Goal: Task Accomplishment & Management: Use online tool/utility

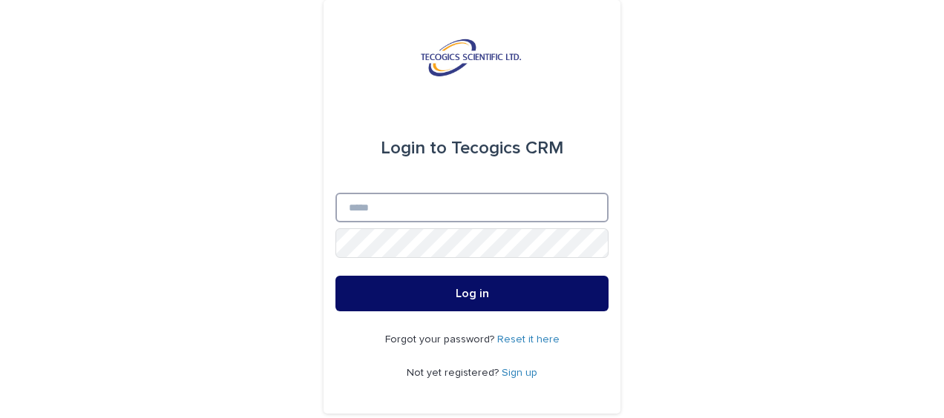
type input "**********"
click at [409, 296] on button "Log in" at bounding box center [471, 294] width 273 height 36
